Goal: Entertainment & Leisure: Consume media (video, audio)

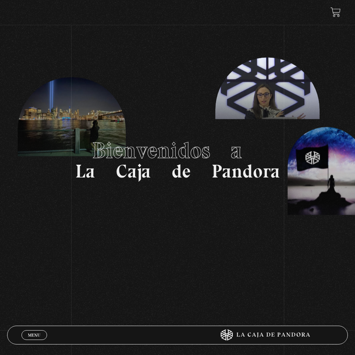
click at [32, 336] on span "Menu" at bounding box center [34, 335] width 12 height 5
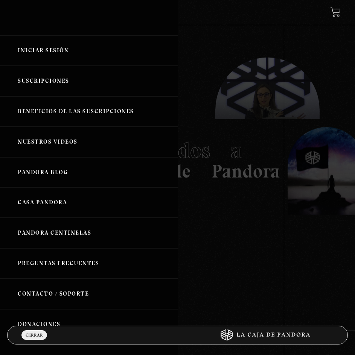
click at [28, 51] on link "Iniciar Sesión" at bounding box center [89, 50] width 178 height 30
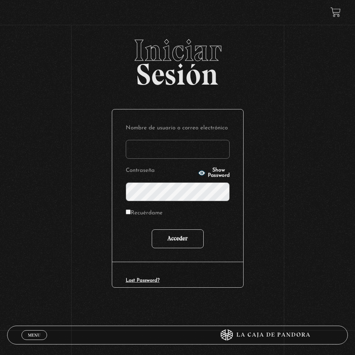
type input "nathalys1214@gmail.com"
click at [186, 237] on input "Acceder" at bounding box center [178, 239] width 52 height 19
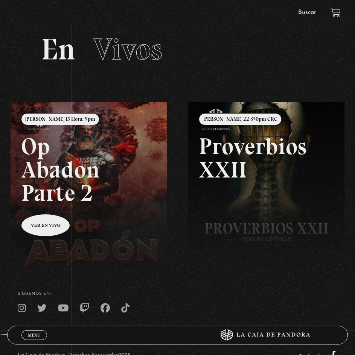
scroll to position [64, 0]
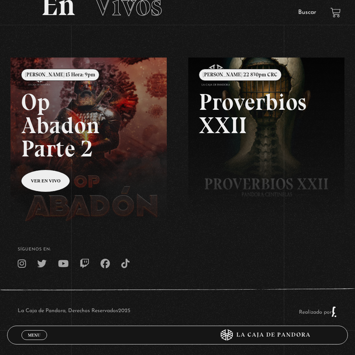
click at [37, 336] on span "Menu" at bounding box center [34, 335] width 12 height 5
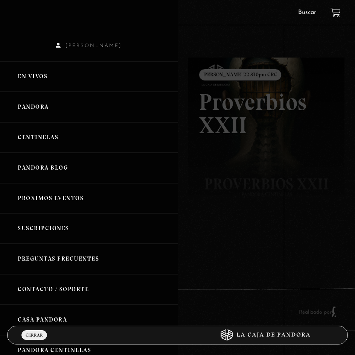
click at [52, 138] on link "Centinelas" at bounding box center [89, 137] width 178 height 30
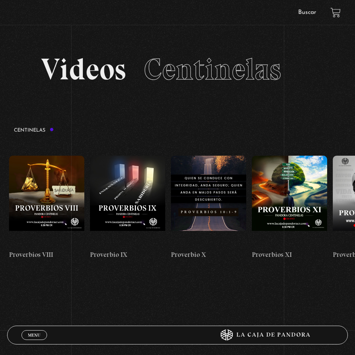
scroll to position [0, 838]
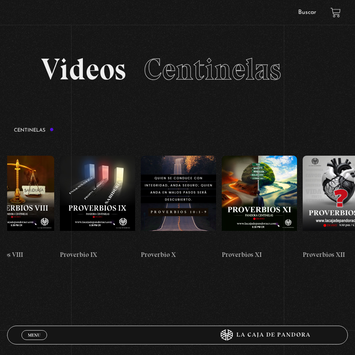
drag, startPoint x: 287, startPoint y: 189, endPoint x: 119, endPoint y: 186, distance: 167.9
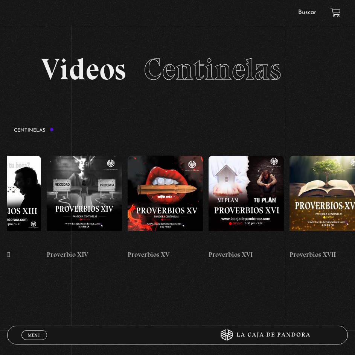
scroll to position [0, 1254]
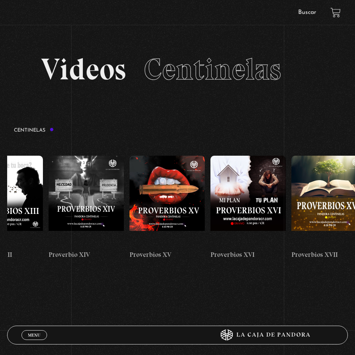
drag, startPoint x: 272, startPoint y: 189, endPoint x: 189, endPoint y: 194, distance: 83.3
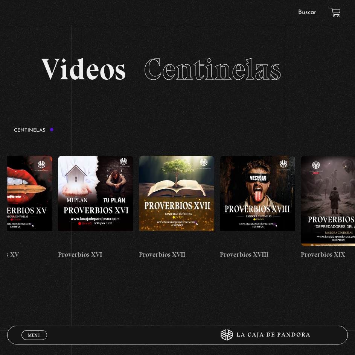
scroll to position [0, 1427]
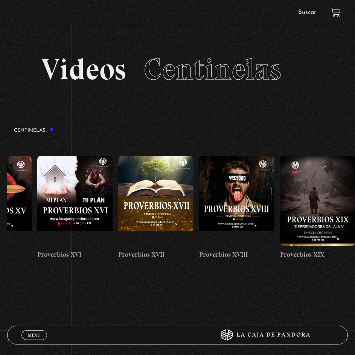
drag, startPoint x: 186, startPoint y: 191, endPoint x: 151, endPoint y: 190, distance: 34.6
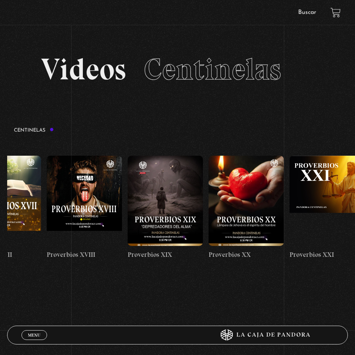
scroll to position [0, 1611]
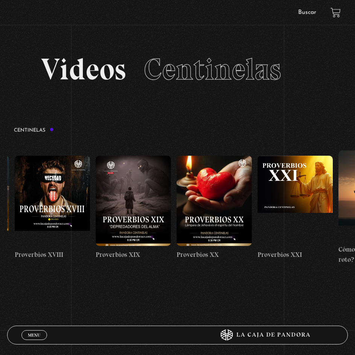
drag, startPoint x: 201, startPoint y: 180, endPoint x: 164, endPoint y: 183, distance: 37.1
click at [215, 187] on figure at bounding box center [214, 201] width 75 height 90
